Goal: Information Seeking & Learning: Compare options

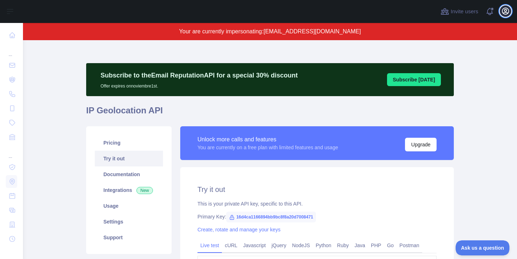
click at [508, 10] on icon "button" at bounding box center [506, 11] width 9 height 9
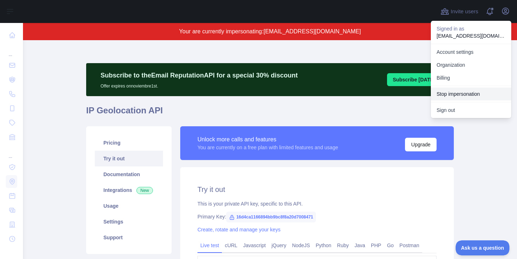
click at [457, 96] on button "Stop impersonation" at bounding box center [471, 94] width 80 height 13
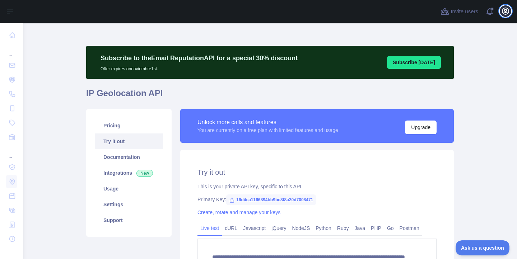
click at [505, 8] on icon "button" at bounding box center [506, 11] width 9 height 9
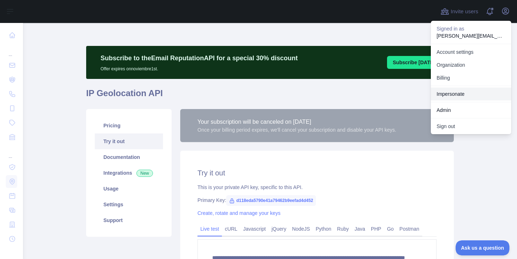
click at [464, 93] on link "Impersonate" at bounding box center [471, 94] width 80 height 13
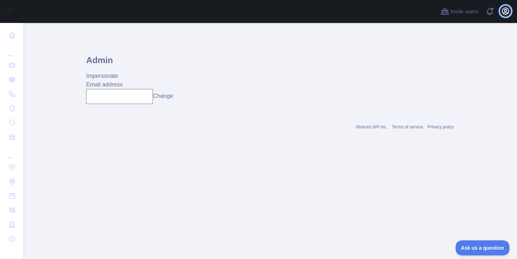
click at [505, 10] on icon "button" at bounding box center [506, 11] width 9 height 9
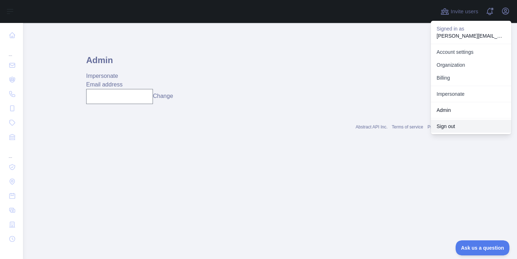
click at [452, 122] on button "Sign out" at bounding box center [471, 126] width 80 height 13
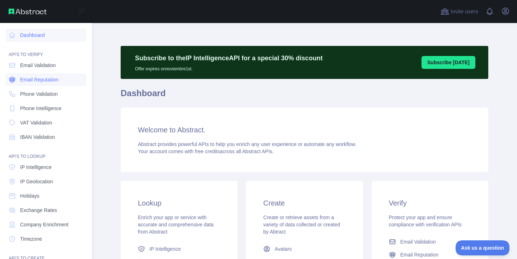
click at [48, 78] on span "Email Reputation" at bounding box center [39, 79] width 38 height 7
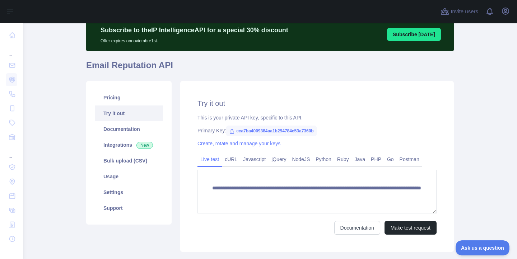
scroll to position [36, 0]
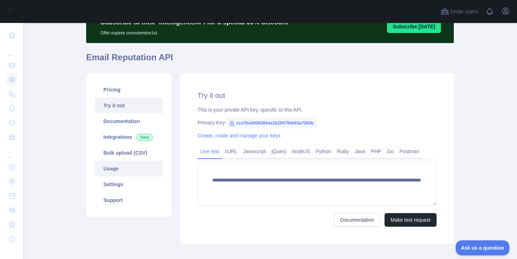
click at [116, 165] on link "Usage" at bounding box center [129, 169] width 68 height 16
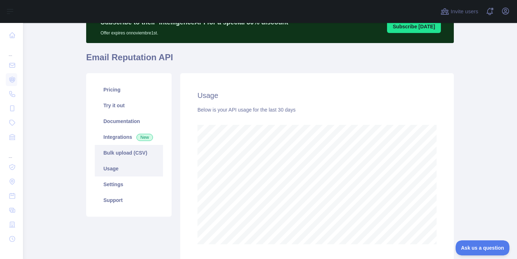
scroll to position [236, 494]
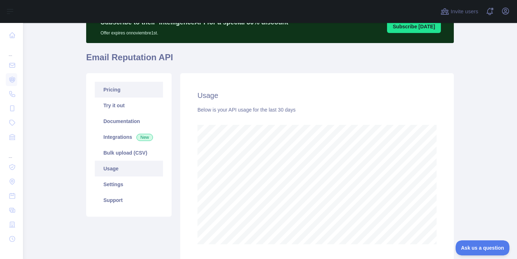
click at [116, 91] on link "Pricing" at bounding box center [129, 90] width 68 height 16
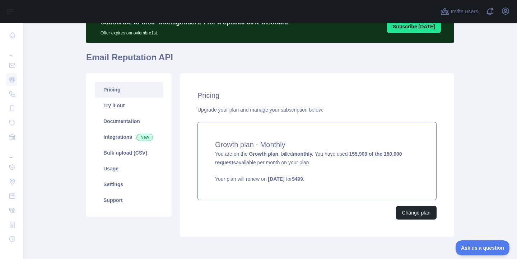
click at [262, 153] on strong "Growth plan" at bounding box center [263, 154] width 29 height 6
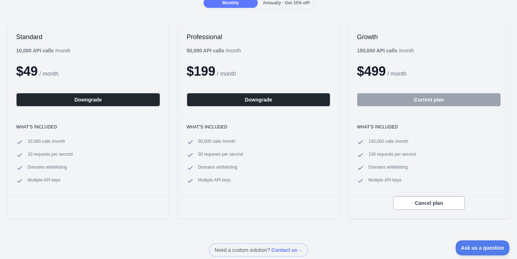
scroll to position [90, 0]
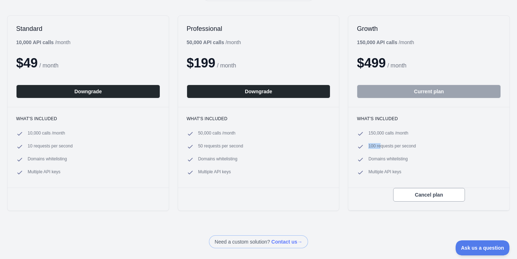
drag, startPoint x: 367, startPoint y: 146, endPoint x: 396, endPoint y: 146, distance: 29.1
click at [396, 146] on li "100 requests per second" at bounding box center [429, 146] width 144 height 7
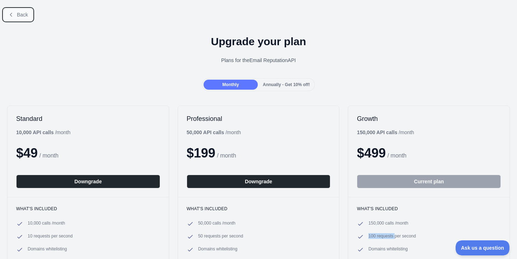
click at [24, 15] on span "Back" at bounding box center [22, 15] width 11 height 6
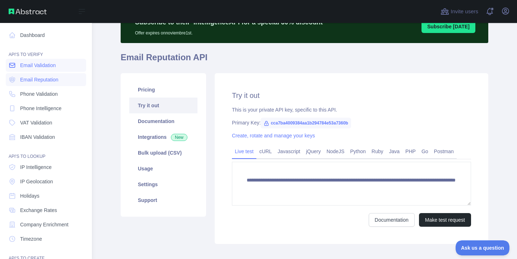
click at [49, 64] on span "Email Validation" at bounding box center [38, 65] width 36 height 7
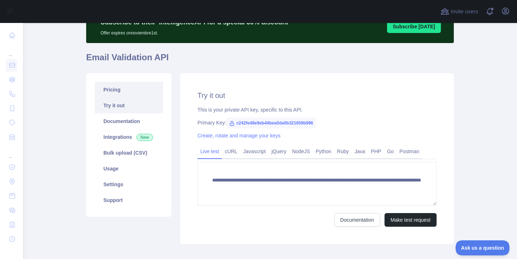
click at [132, 92] on link "Pricing" at bounding box center [129, 90] width 68 height 16
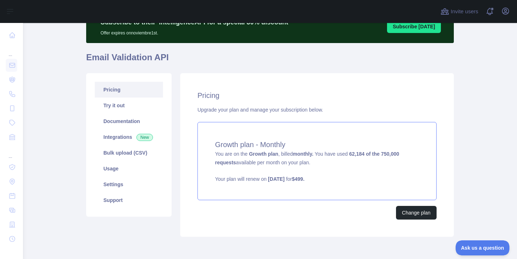
click at [334, 160] on div "Growth plan - Monthly You are on the Growth plan , billed monthly. You have use…" at bounding box center [317, 161] width 239 height 78
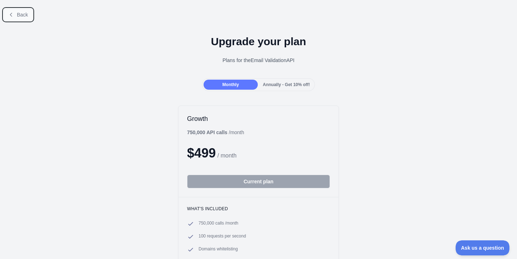
click at [26, 16] on span "Back" at bounding box center [22, 15] width 11 height 6
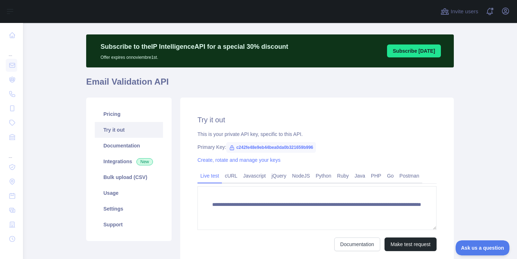
scroll to position [14, 0]
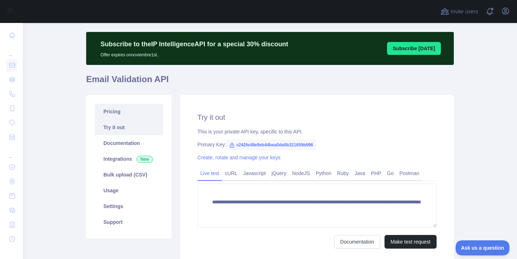
click at [143, 107] on link "Pricing" at bounding box center [129, 112] width 68 height 16
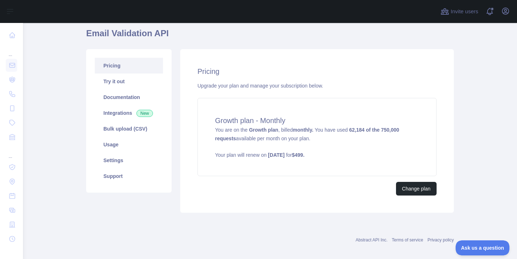
scroll to position [62, 0]
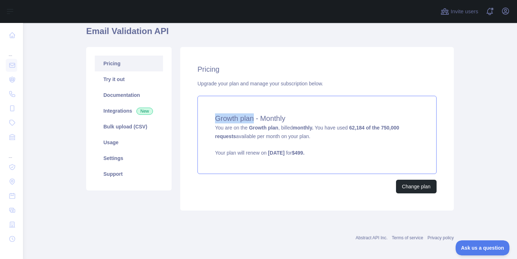
drag, startPoint x: 214, startPoint y: 119, endPoint x: 253, endPoint y: 122, distance: 39.2
click at [253, 122] on div "Growth plan - Monthly You are on the Growth plan , billed monthly. You have use…" at bounding box center [317, 135] width 239 height 78
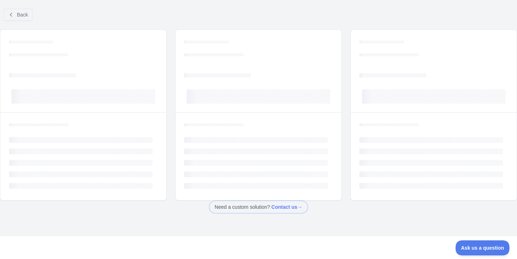
scroll to position [47, 0]
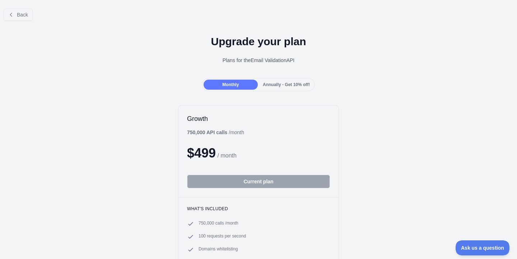
click at [281, 82] on span "Annually - Get 10% off!" at bounding box center [286, 84] width 47 height 5
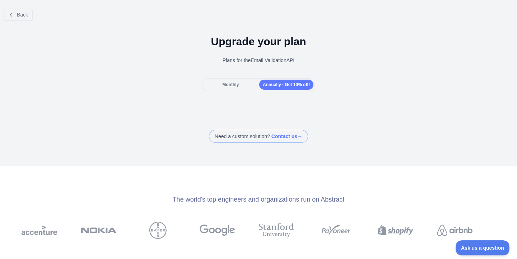
click at [244, 83] on div "Monthly" at bounding box center [231, 85] width 54 height 10
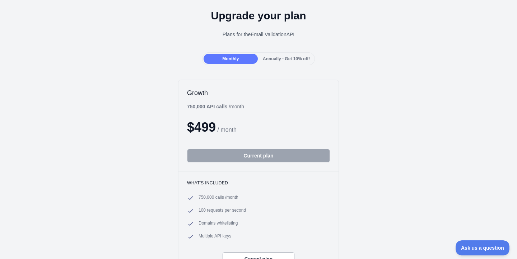
scroll to position [27, 0]
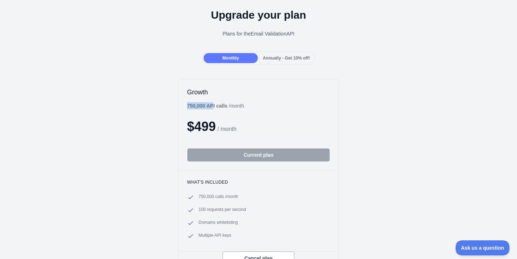
drag, startPoint x: 188, startPoint y: 106, endPoint x: 216, endPoint y: 107, distance: 27.7
click at [216, 107] on b "750,000 API calls" at bounding box center [207, 106] width 40 height 6
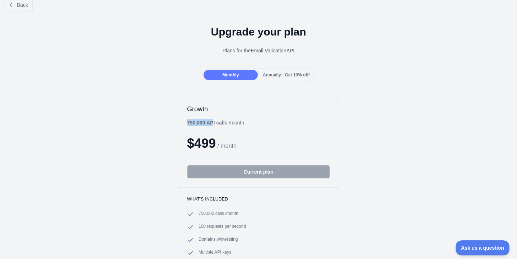
scroll to position [0, 0]
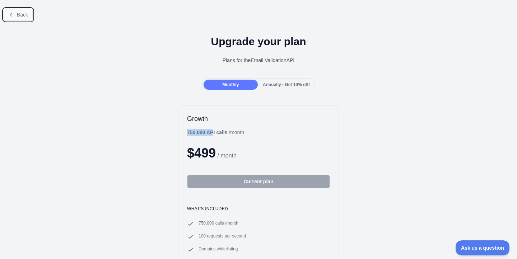
click at [19, 14] on span "Back" at bounding box center [22, 15] width 11 height 6
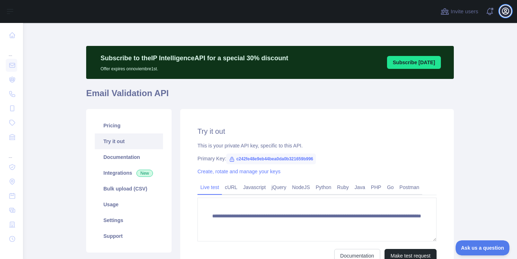
click at [506, 12] on icon "button" at bounding box center [506, 11] width 9 height 9
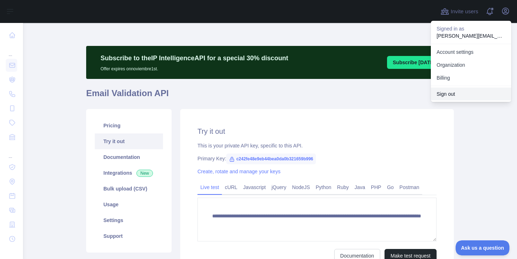
click at [460, 94] on button "Sign out" at bounding box center [471, 94] width 80 height 13
